Goal: Transaction & Acquisition: Purchase product/service

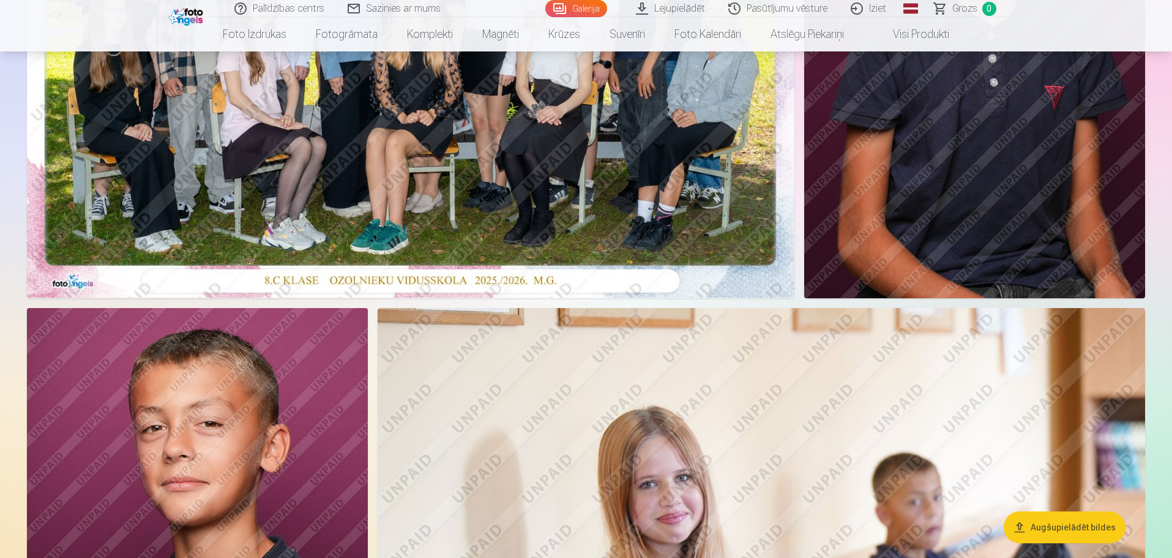
scroll to position [122, 0]
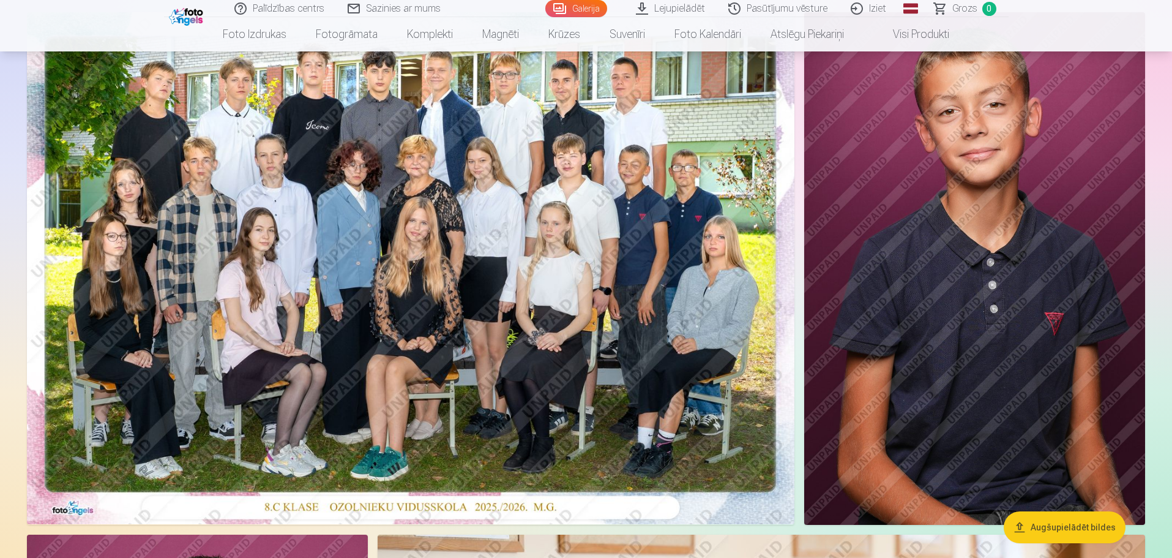
click at [1007, 339] on img at bounding box center [974, 268] width 341 height 512
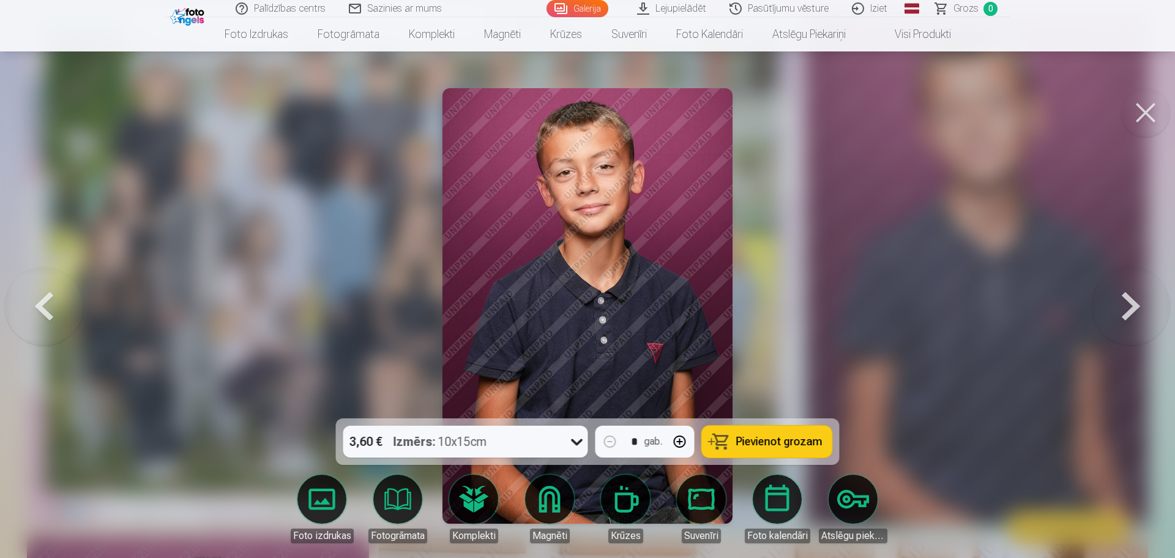
click at [1154, 110] on button at bounding box center [1145, 112] width 49 height 49
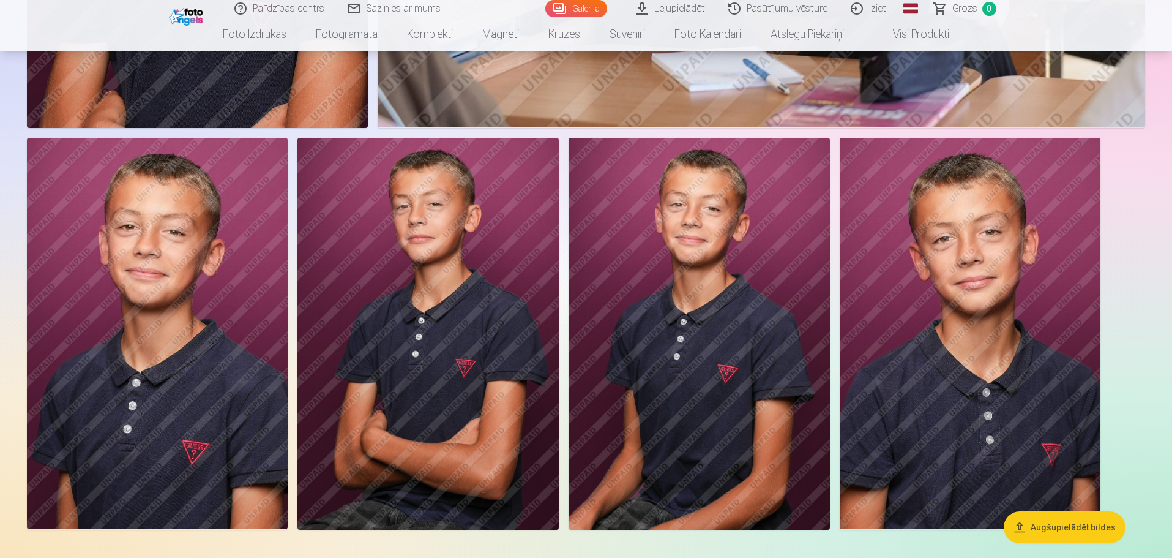
click at [952, 334] on img at bounding box center [970, 334] width 261 height 392
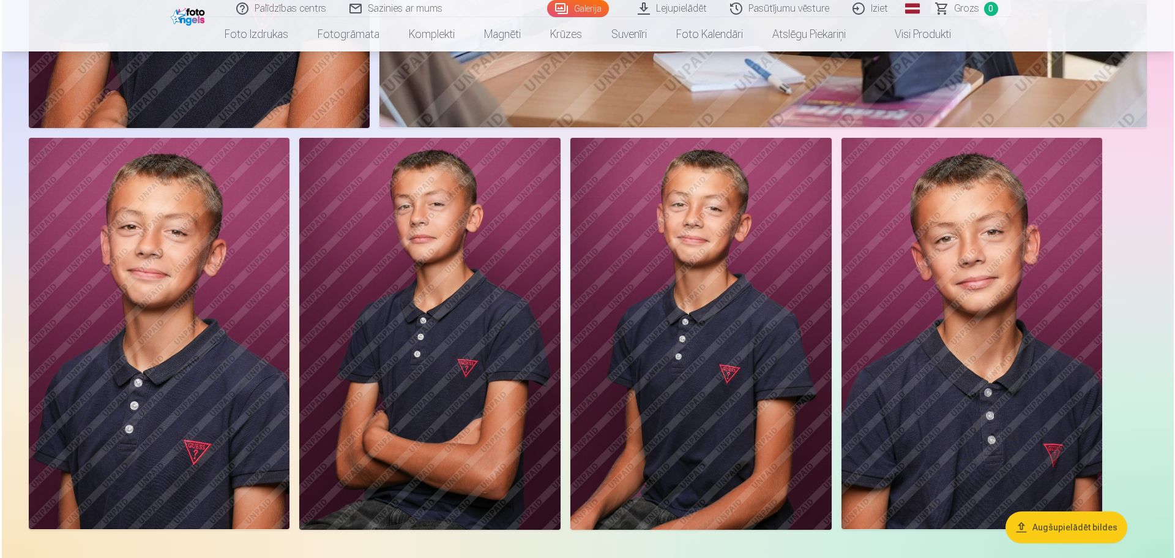
scroll to position [1042, 0]
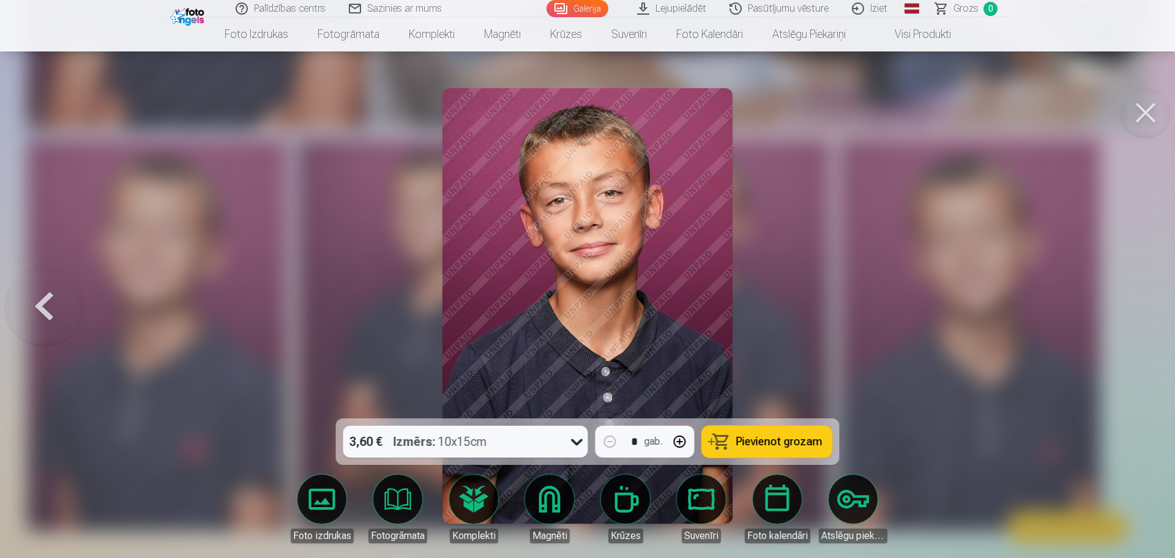
click at [790, 442] on span "Pievienot grozam" at bounding box center [779, 441] width 86 height 11
drag, startPoint x: 1137, startPoint y: 402, endPoint x: 1122, endPoint y: 392, distance: 17.5
click at [1133, 400] on div at bounding box center [587, 279] width 1175 height 558
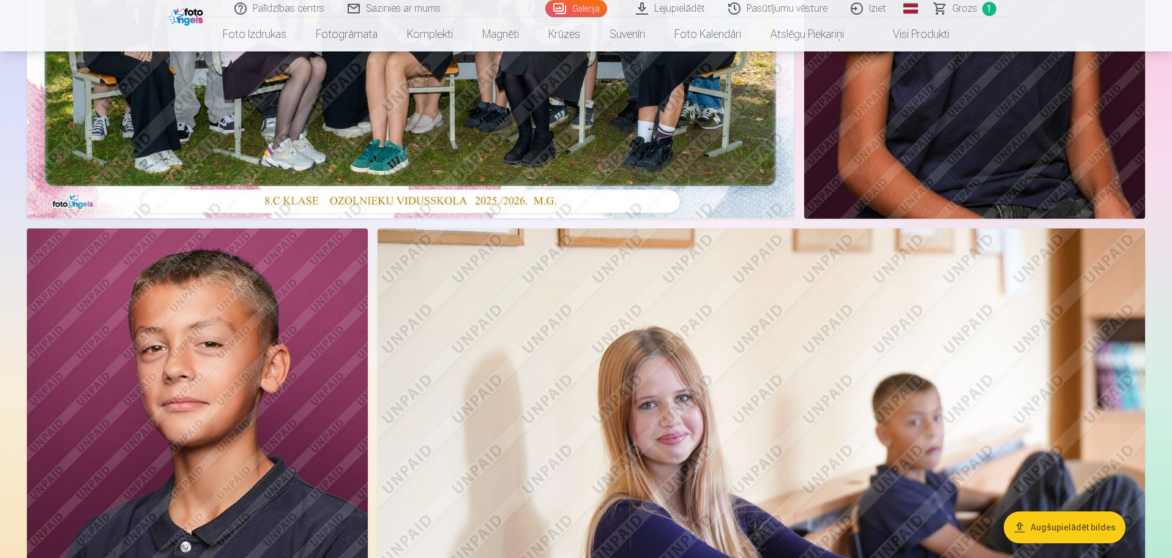
scroll to position [122, 0]
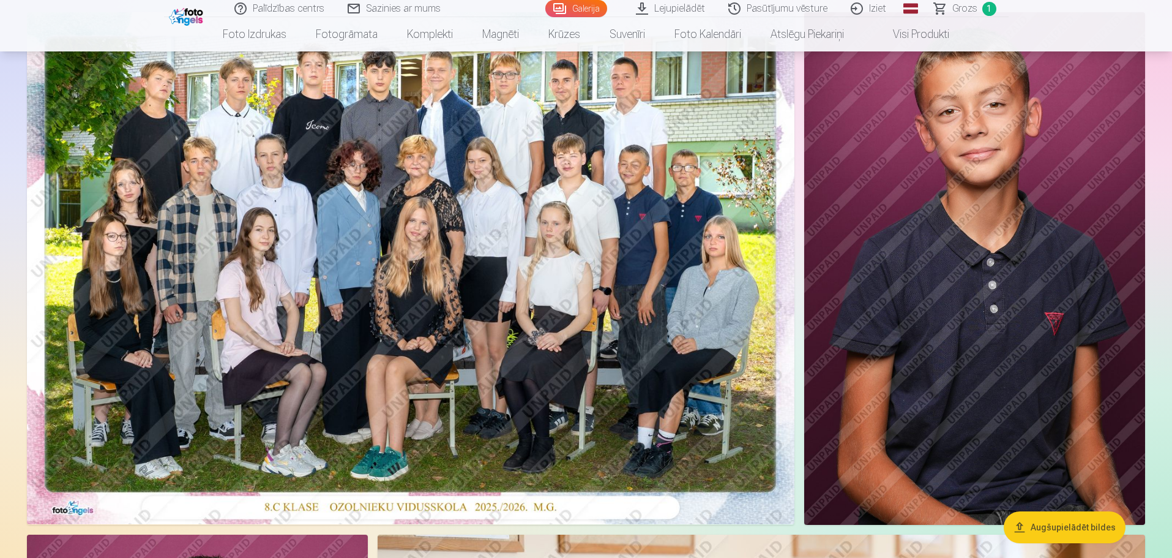
click at [1006, 337] on img at bounding box center [974, 268] width 341 height 512
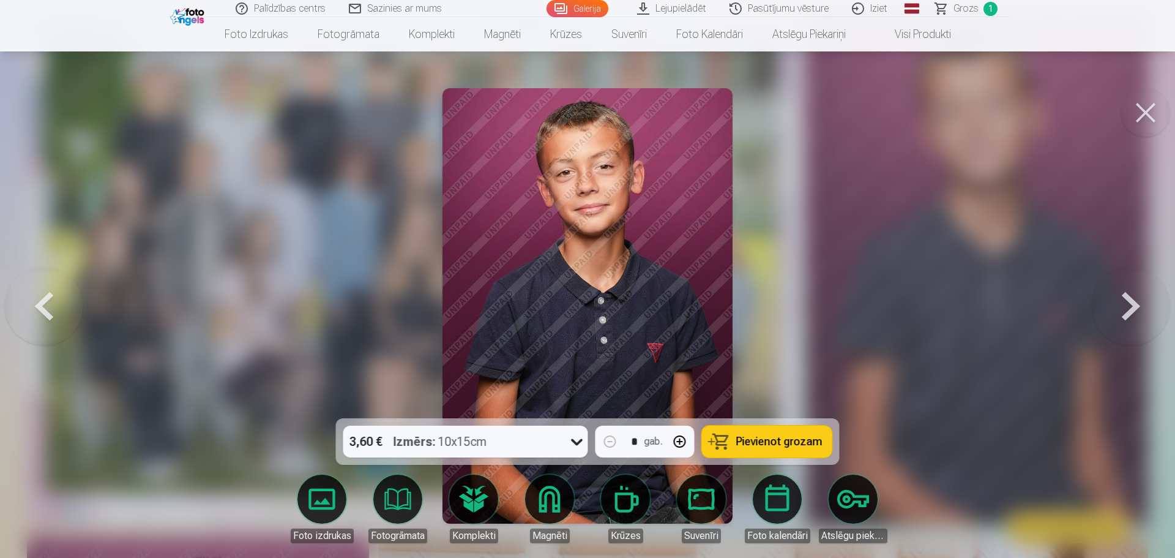
click at [783, 446] on span "Pievienot grozam" at bounding box center [779, 441] width 86 height 11
click at [1147, 115] on button at bounding box center [1145, 112] width 49 height 49
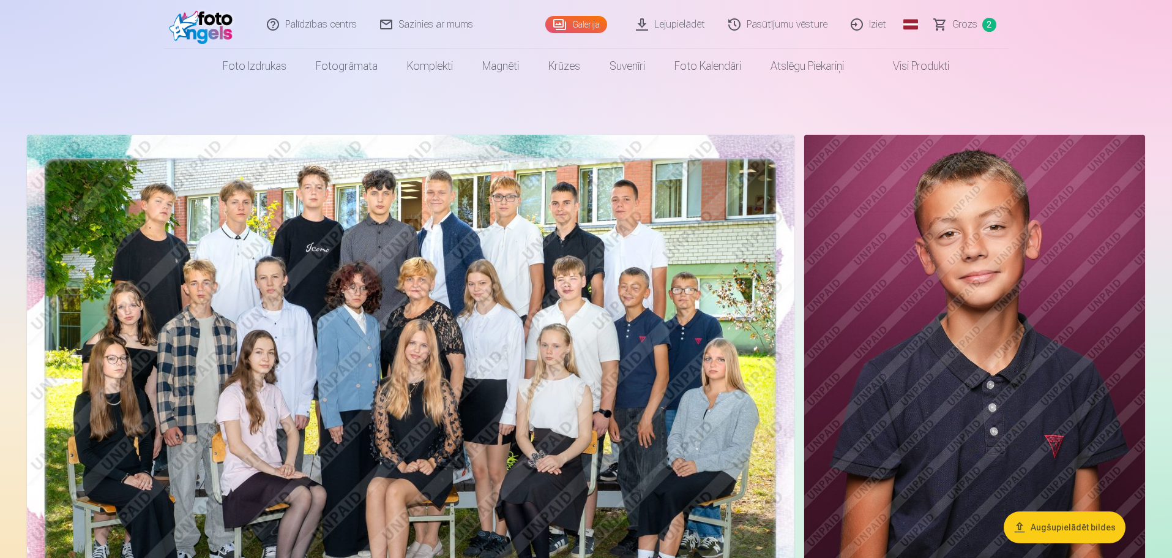
click at [672, 17] on link "Lejupielādēt" at bounding box center [671, 24] width 92 height 49
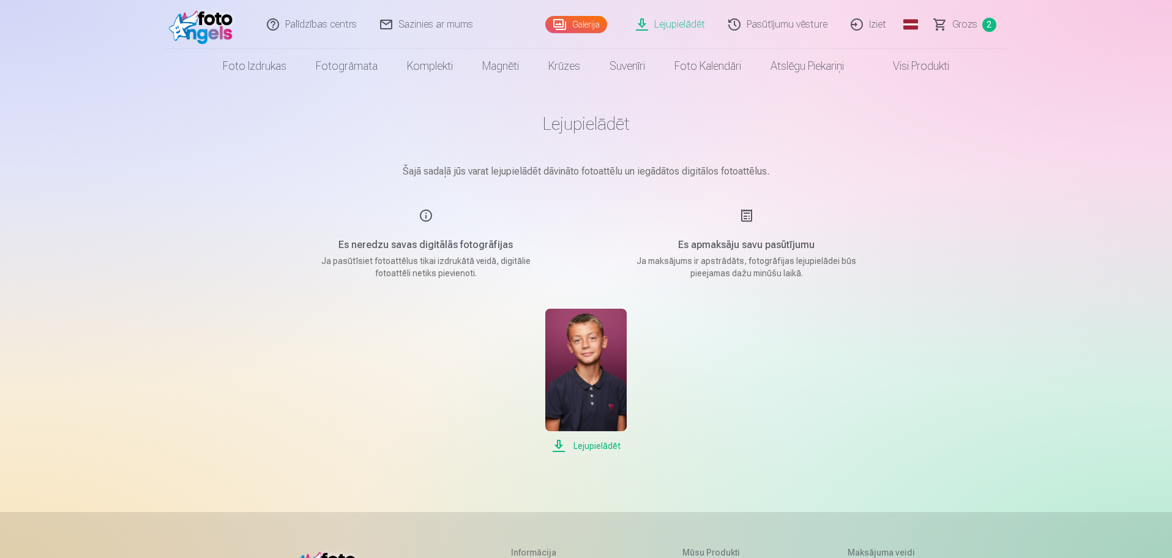
click at [597, 448] on span "Lejupielādēt" at bounding box center [585, 445] width 81 height 15
click at [876, 32] on link "Iziet" at bounding box center [869, 24] width 59 height 49
